Goal: Task Accomplishment & Management: Manage account settings

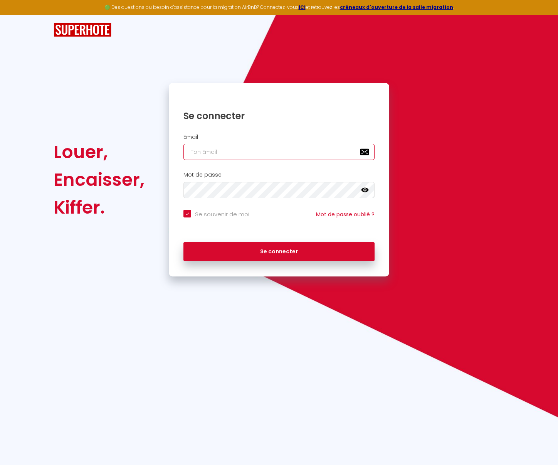
type input "j"
checkbox input "true"
type input "jer"
checkbox input "true"
type input "[EMAIL_ADDRESS][DOMAIN_NAME]"
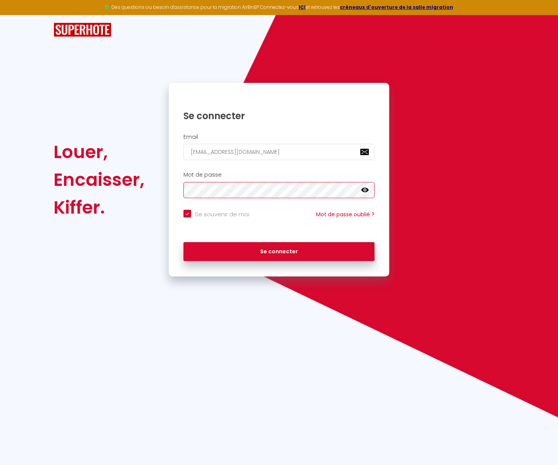
click at [279, 250] on button "Se connecter" at bounding box center [279, 251] width 191 height 19
checkbox input "true"
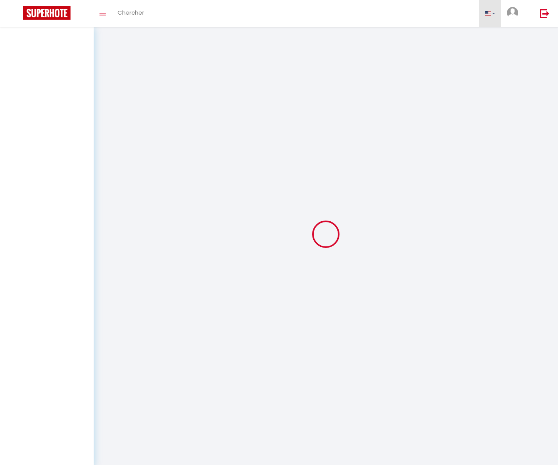
click at [494, 12] on link at bounding box center [490, 13] width 22 height 27
click at [489, 49] on span at bounding box center [488, 49] width 7 height 5
